Goal: Task Accomplishment & Management: Manage account settings

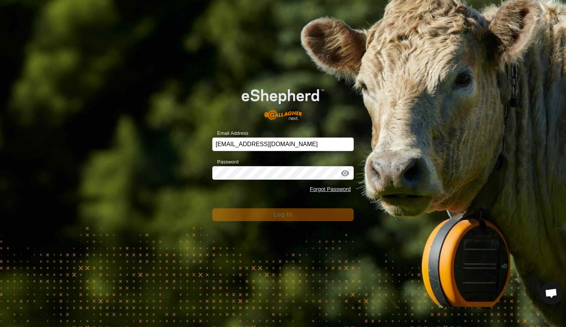
scroll to position [601, 0]
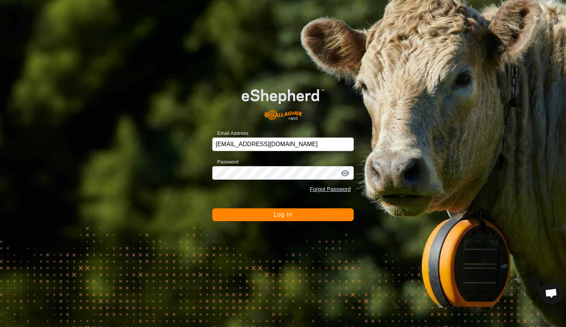
click at [272, 215] on button "Log In" at bounding box center [283, 214] width 142 height 13
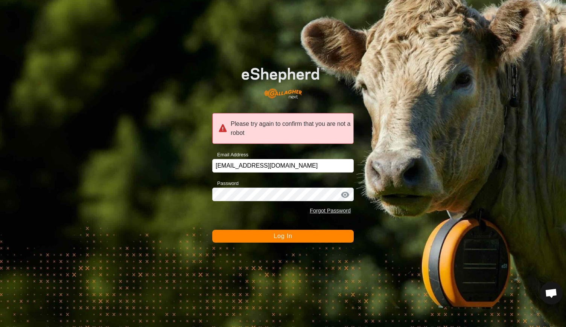
click at [291, 240] on button "Log In" at bounding box center [283, 236] width 142 height 13
click at [227, 206] on div "Forgot Password" at bounding box center [283, 211] width 142 height 14
click at [345, 194] on div at bounding box center [345, 195] width 11 height 8
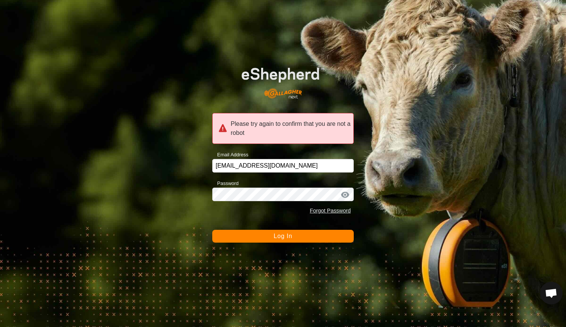
click at [287, 235] on span "Log In" at bounding box center [283, 236] width 18 height 6
click at [247, 132] on div "Please try again to confirm that you are not a robot" at bounding box center [283, 128] width 142 height 31
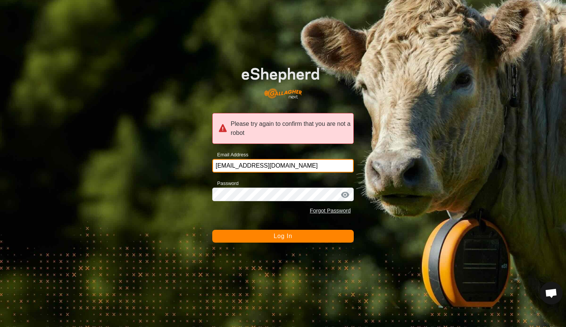
click at [258, 165] on input "[EMAIL_ADDRESS][DOMAIN_NAME]" at bounding box center [283, 166] width 142 height 14
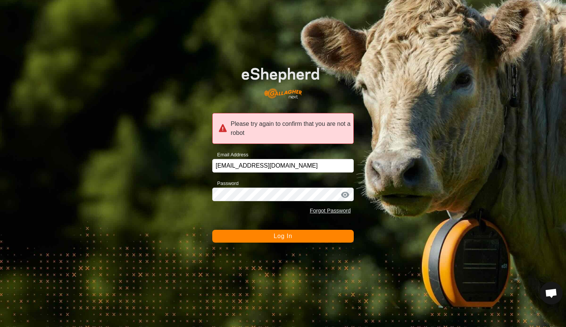
click at [278, 236] on span "Log In" at bounding box center [283, 236] width 18 height 6
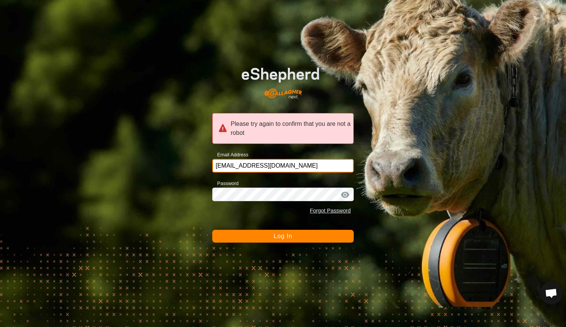
click at [297, 168] on input "[EMAIL_ADDRESS][DOMAIN_NAME]" at bounding box center [283, 166] width 142 height 14
type input "[EMAIL_ADDRESS][DOMAIN_NAME]"
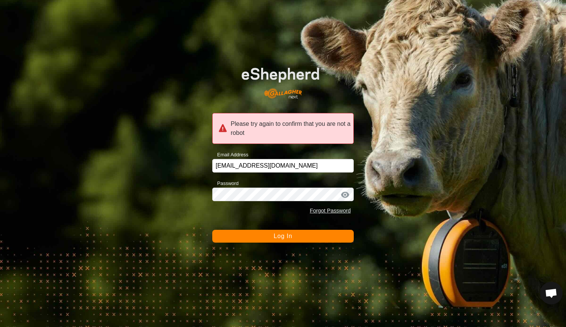
click at [227, 236] on button "Log In" at bounding box center [283, 236] width 142 height 13
click at [343, 195] on div at bounding box center [345, 195] width 11 height 8
click at [220, 221] on form "Please try again to confirm that you are not a robot Email Address [EMAIL_ADDRE…" at bounding box center [283, 149] width 142 height 187
click at [240, 235] on button "Log In" at bounding box center [283, 236] width 142 height 13
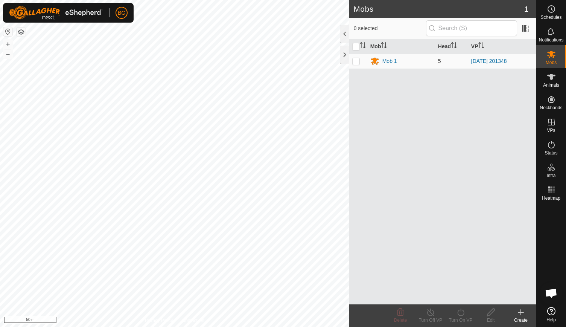
scroll to position [601, 0]
click at [358, 59] on p-checkbox at bounding box center [356, 61] width 8 height 6
checkbox input "true"
click at [490, 320] on div "Edit" at bounding box center [491, 320] width 30 height 7
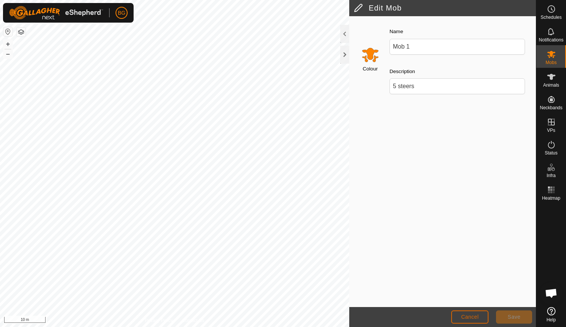
click at [471, 317] on span "Cancel" at bounding box center [470, 317] width 18 height 6
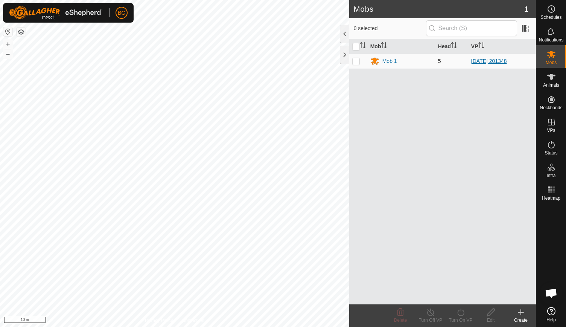
click at [480, 58] on link "[DATE] 201348" at bounding box center [489, 61] width 36 height 6
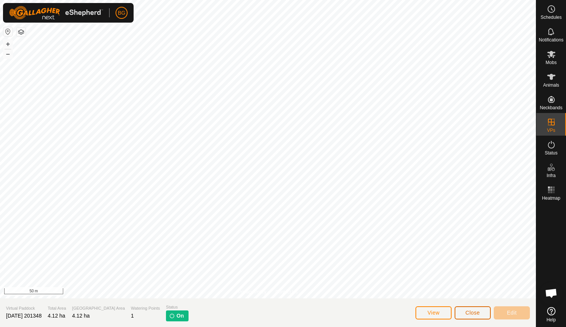
click at [464, 308] on button "Close" at bounding box center [473, 312] width 36 height 13
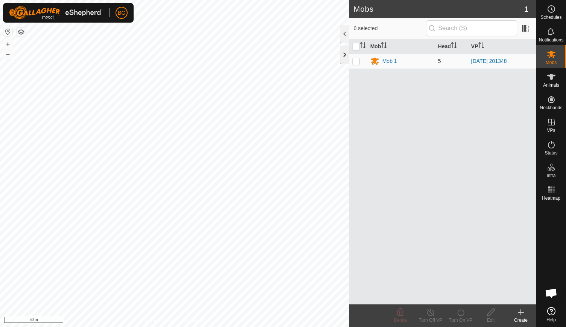
click at [344, 55] on div at bounding box center [344, 55] width 9 height 18
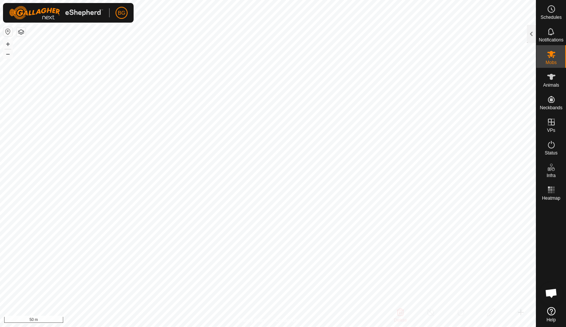
click at [21, 34] on button "button" at bounding box center [21, 31] width 9 height 9
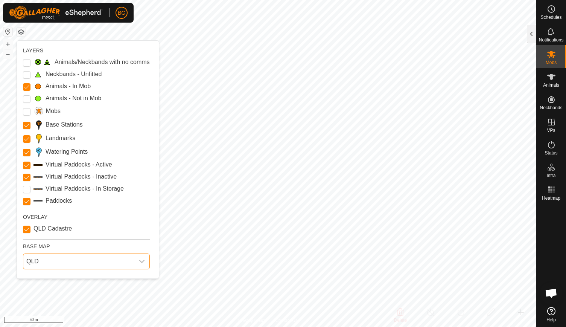
click at [133, 259] on span "QLD" at bounding box center [78, 261] width 111 height 15
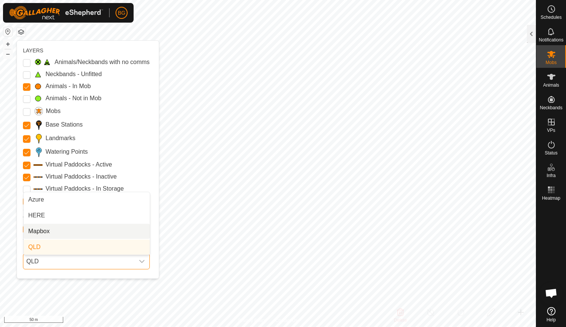
click at [124, 229] on li "Mapbox" at bounding box center [87, 231] width 126 height 15
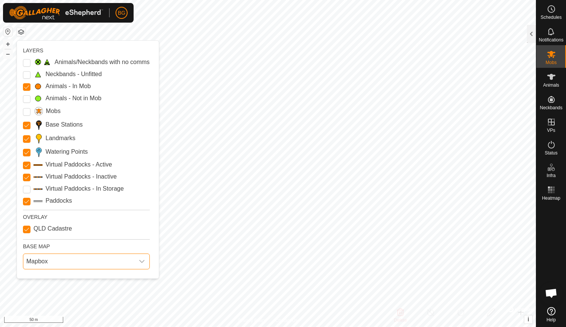
click at [102, 258] on span "Mapbox" at bounding box center [78, 261] width 111 height 15
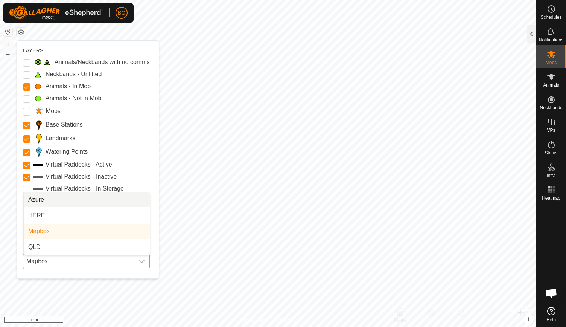
click at [108, 198] on li "Azure" at bounding box center [87, 199] width 126 height 15
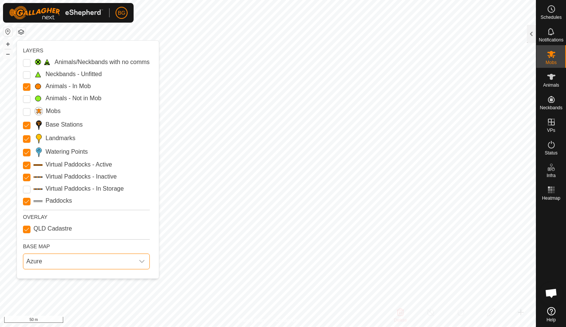
click at [97, 261] on span "Azure" at bounding box center [78, 261] width 111 height 15
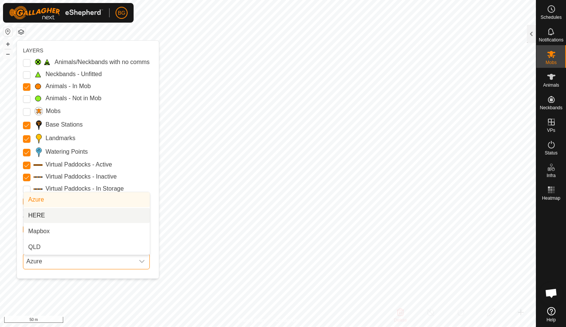
click at [96, 211] on li "HERE" at bounding box center [87, 215] width 126 height 15
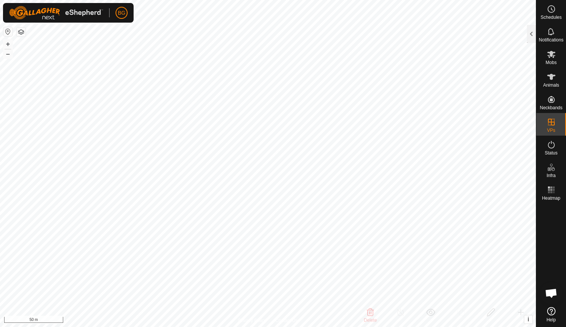
checkbox input "false"
checkbox input "true"
click at [551, 41] on span "Notifications" at bounding box center [551, 40] width 24 height 5
click at [529, 31] on div at bounding box center [531, 34] width 9 height 18
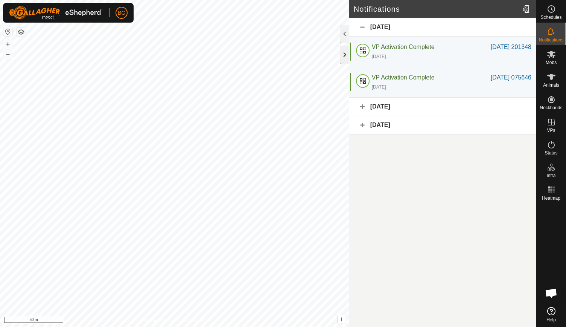
click at [343, 52] on div at bounding box center [344, 55] width 9 height 18
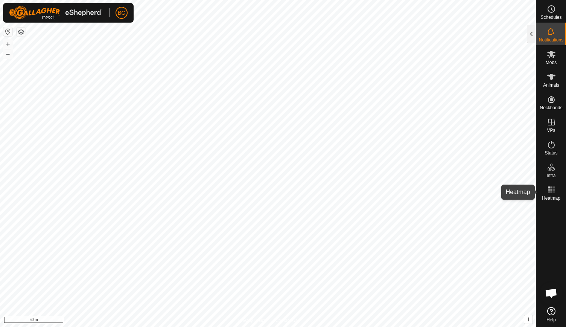
click at [553, 193] on icon at bounding box center [551, 189] width 9 height 9
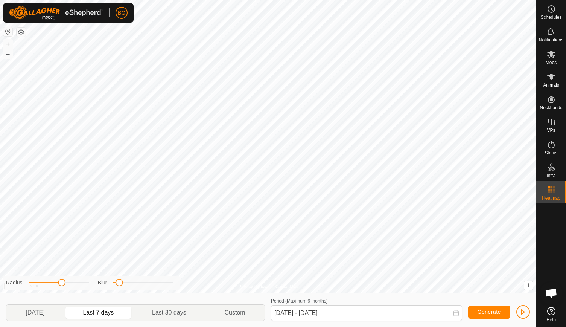
click at [553, 193] on icon at bounding box center [551, 189] width 9 height 9
click at [554, 192] on rect at bounding box center [554, 192] width 2 height 2
click at [557, 191] on es-heatmap-svg-icon at bounding box center [552, 190] width 14 height 12
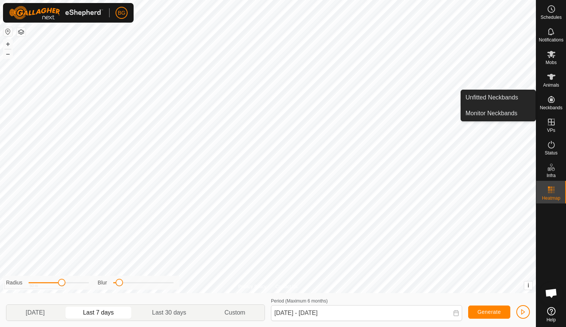
drag, startPoint x: 551, startPoint y: 112, endPoint x: 552, endPoint y: 107, distance: 4.6
click at [552, 107] on span "Neckbands" at bounding box center [551, 107] width 23 height 5
click at [515, 107] on link "Monitor Neckbands" at bounding box center [498, 113] width 75 height 15
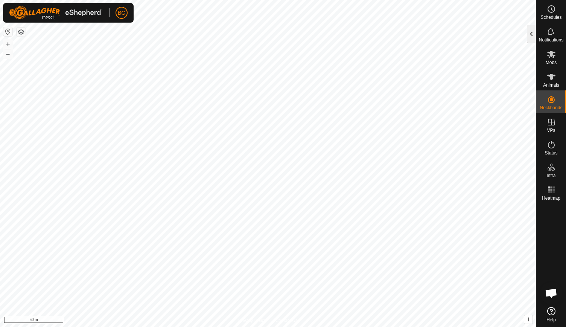
click at [531, 38] on div at bounding box center [531, 34] width 9 height 18
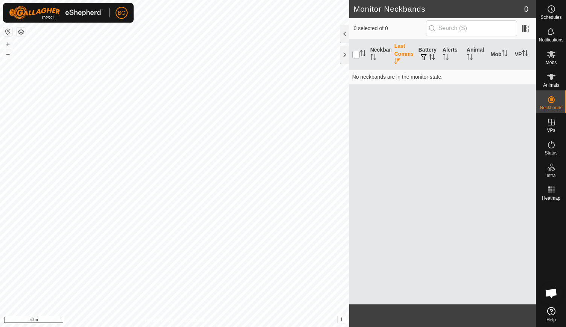
click at [355, 54] on input "checkbox" at bounding box center [356, 55] width 8 height 8
checkbox input "true"
click at [425, 55] on span "button" at bounding box center [424, 57] width 6 height 6
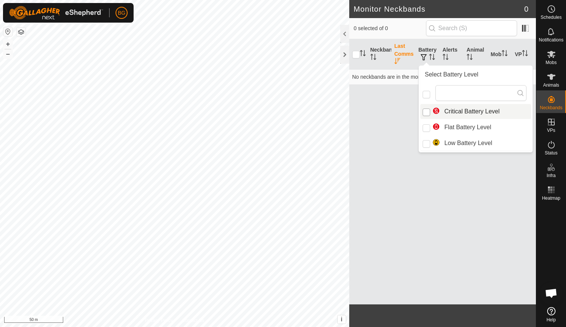
click at [425, 110] on input "Critical Battery Level" at bounding box center [427, 112] width 8 height 8
checkbox input "true"
click at [425, 143] on input "Low Battery Level" at bounding box center [427, 144] width 8 height 8
checkbox input "true"
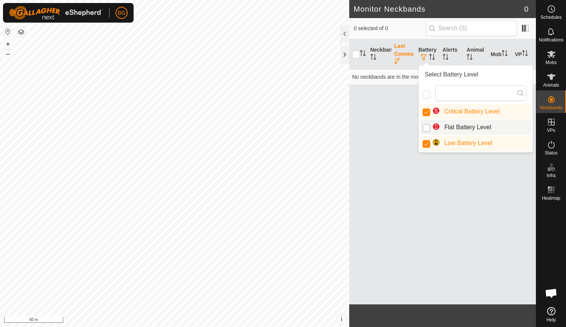
click at [429, 128] on input "Flat Battery Level" at bounding box center [427, 128] width 8 height 8
checkbox input "true"
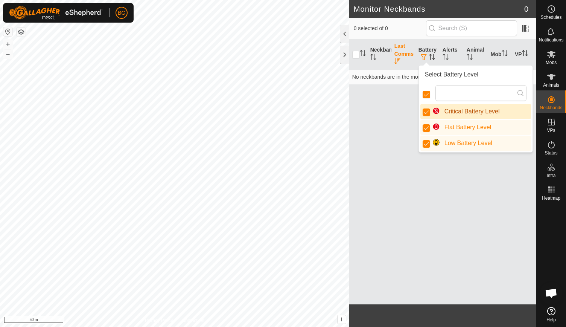
click at [381, 102] on div "Neckband Last Comms Battery Alerts Animal Mob VP No neckbands are in the monito…" at bounding box center [442, 171] width 187 height 265
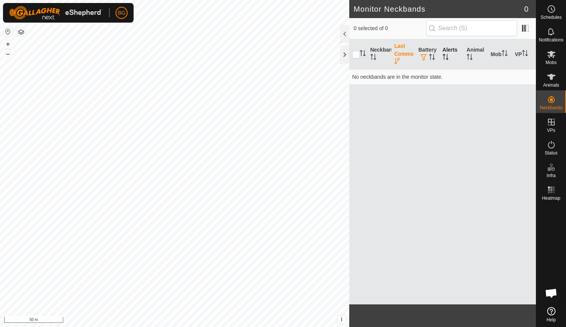
click at [447, 55] on icon "Activate to sort" at bounding box center [447, 57] width 1 height 6
click at [472, 58] on icon "Activate to sort" at bounding box center [471, 59] width 3 height 2
click at [526, 28] on span at bounding box center [526, 28] width 12 height 12
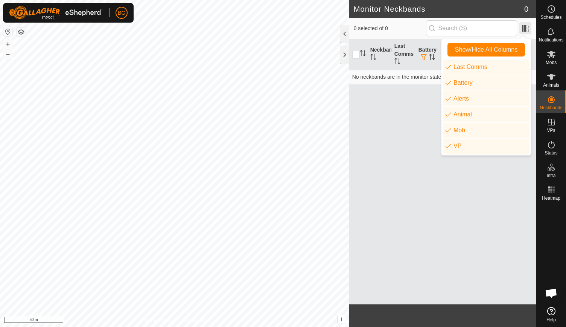
click at [526, 28] on span at bounding box center [526, 28] width 12 height 12
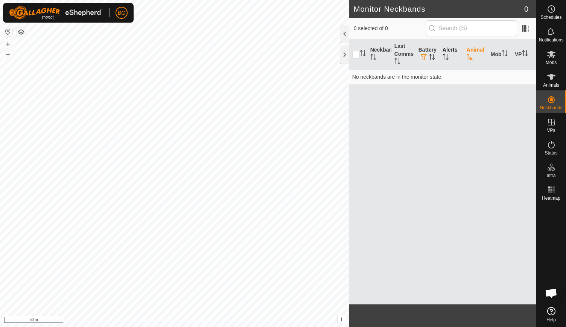
click at [349, 55] on th at bounding box center [358, 54] width 18 height 31
click at [343, 55] on div at bounding box center [344, 55] width 9 height 18
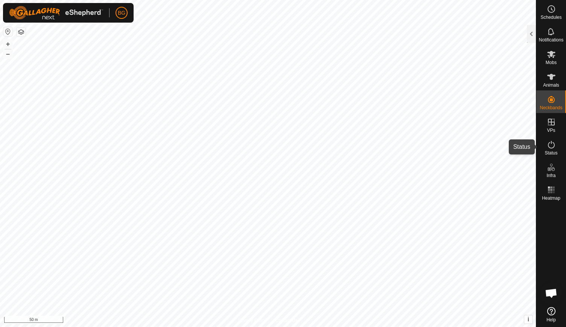
click at [552, 152] on span "Status" at bounding box center [551, 153] width 13 height 5
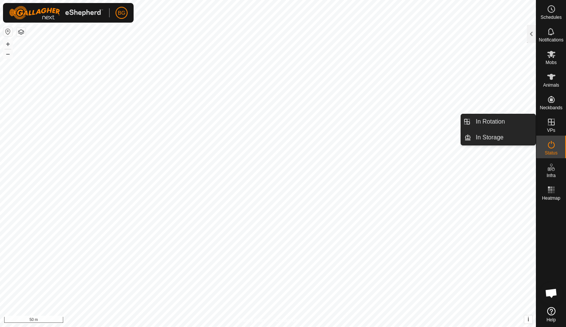
click at [551, 122] on icon at bounding box center [551, 122] width 7 height 7
click at [555, 123] on icon at bounding box center [551, 121] width 9 height 9
click at [511, 118] on link "In Rotation" at bounding box center [503, 121] width 64 height 15
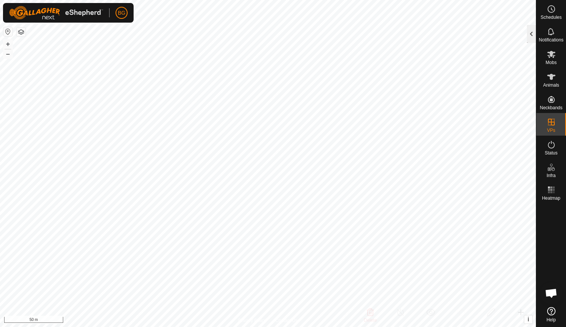
click at [532, 31] on div at bounding box center [531, 34] width 9 height 18
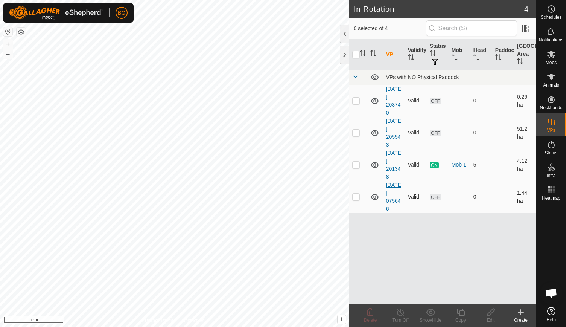
click at [389, 199] on link "2025-08-28 075646" at bounding box center [393, 197] width 15 height 30
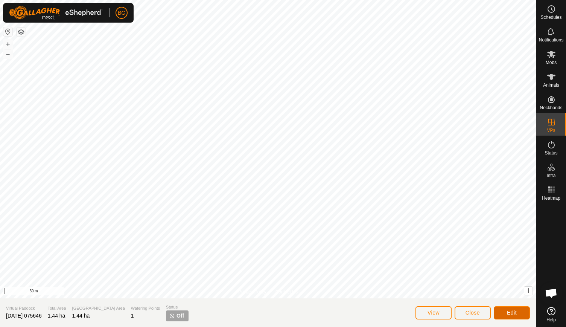
click at [501, 316] on button "Edit" at bounding box center [512, 312] width 36 height 13
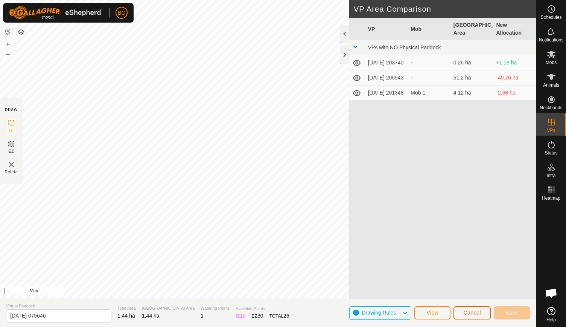
click at [463, 315] on button "Cancel" at bounding box center [472, 312] width 37 height 13
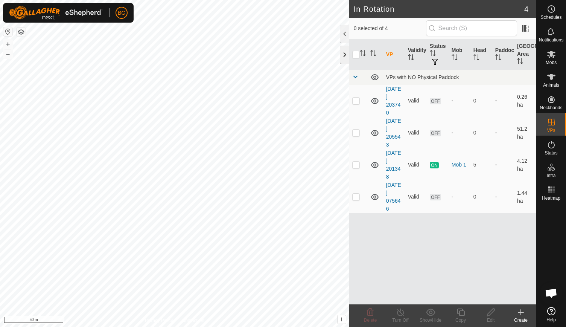
click at [344, 55] on div at bounding box center [344, 55] width 9 height 18
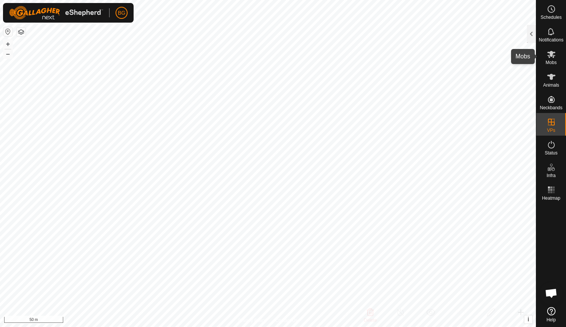
click at [552, 57] on icon at bounding box center [551, 54] width 9 height 9
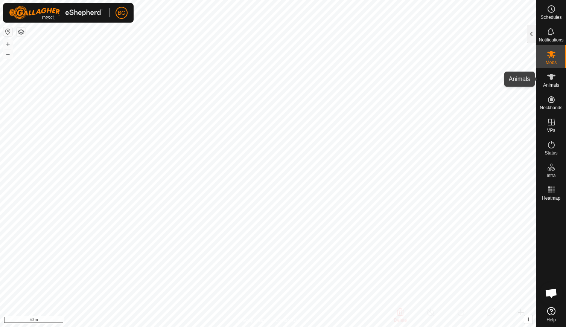
click at [553, 86] on span "Animals" at bounding box center [551, 85] width 16 height 5
click at [532, 32] on div at bounding box center [531, 34] width 9 height 18
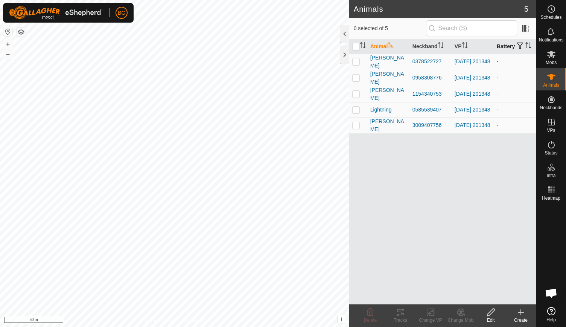
click at [497, 48] on th "Battery" at bounding box center [515, 46] width 42 height 15
drag, startPoint x: 497, startPoint y: 48, endPoint x: 499, endPoint y: 52, distance: 4.1
click at [526, 48] on icon "Activate to sort" at bounding box center [529, 45] width 6 height 6
click at [343, 54] on div at bounding box center [344, 55] width 9 height 18
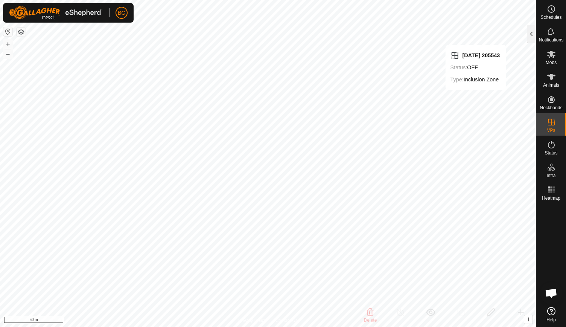
checkbox input "false"
click at [527, 321] on button "i" at bounding box center [529, 319] width 8 height 8
click at [527, 321] on button "›" at bounding box center [529, 319] width 8 height 8
